Goal: Information Seeking & Learning: Learn about a topic

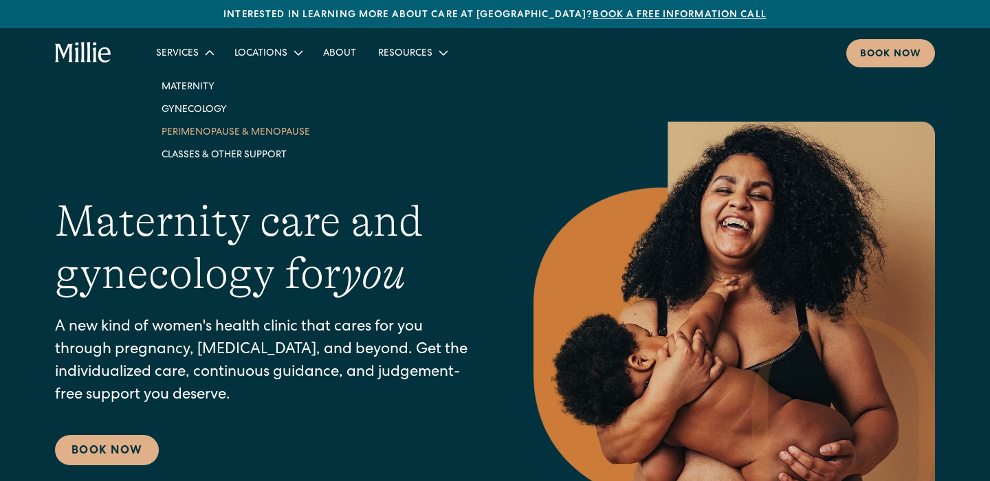
click at [206, 134] on link "Perimenopause & Menopause" at bounding box center [236, 131] width 170 height 23
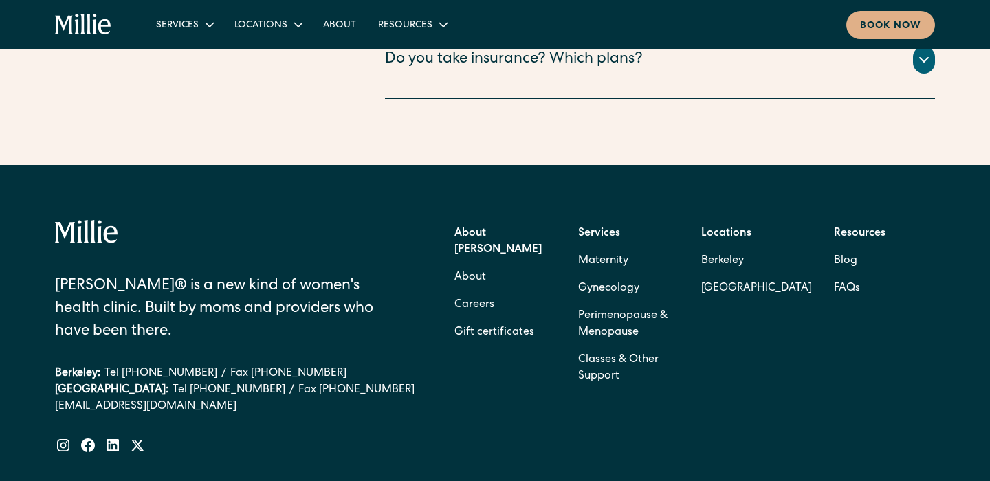
scroll to position [4204, 0]
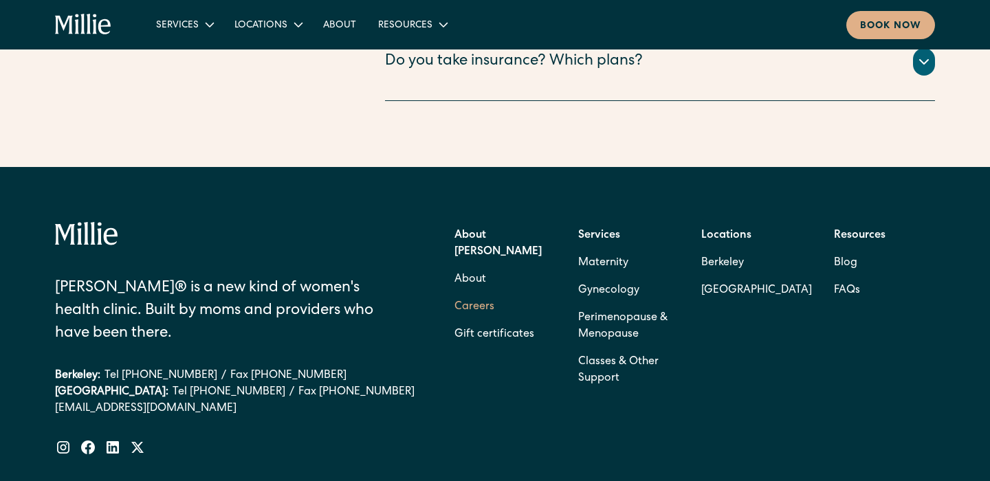
click at [481, 293] on link "Careers" at bounding box center [474, 306] width 40 height 27
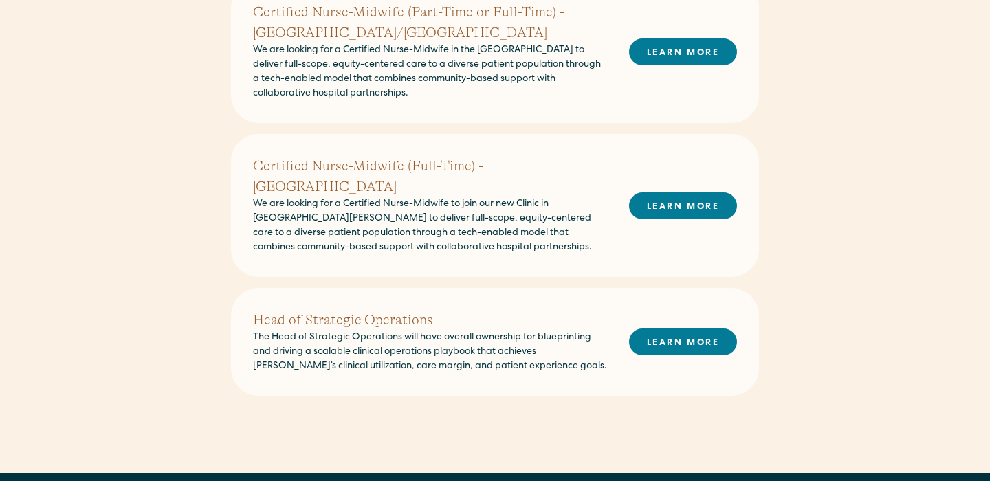
scroll to position [628, 0]
